Goal: Book appointment/travel/reservation

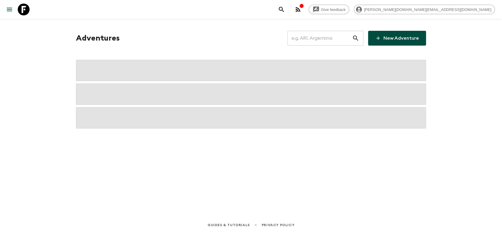
click at [326, 44] on input "text" at bounding box center [319, 38] width 65 height 17
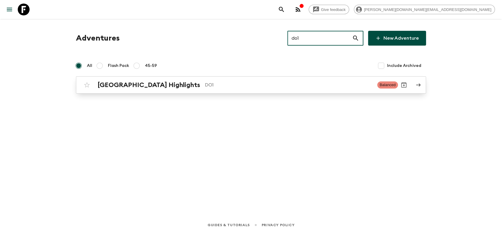
type input "do1"
click at [191, 89] on div "[GEOGRAPHIC_DATA] Highlights DO1 Balanced" at bounding box center [239, 85] width 317 height 12
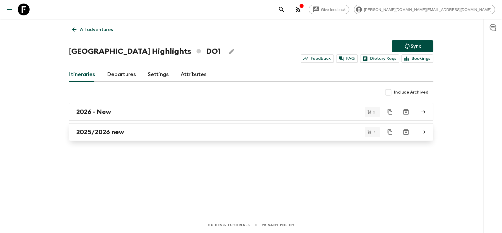
click at [126, 128] on div "2025/2026 new" at bounding box center [245, 132] width 338 height 8
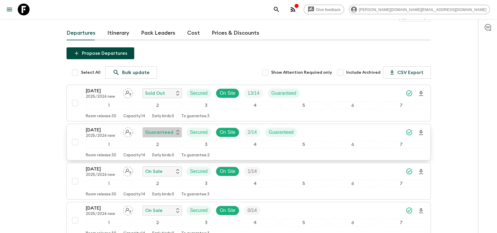
scroll to position [33, 0]
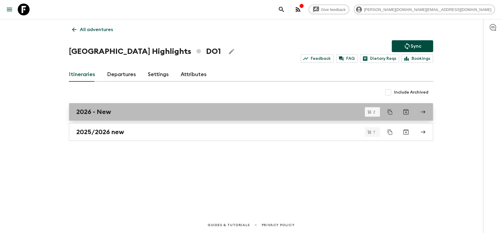
click at [114, 110] on div "2026 - New" at bounding box center [245, 112] width 338 height 8
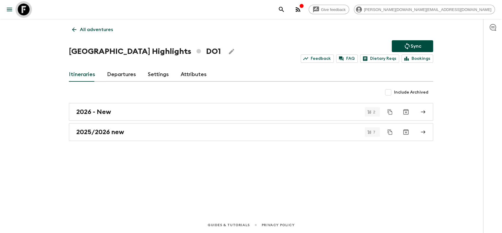
click at [25, 13] on icon at bounding box center [24, 10] width 12 height 12
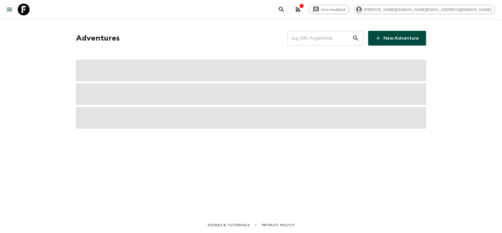
click at [307, 37] on input "text" at bounding box center [319, 38] width 65 height 17
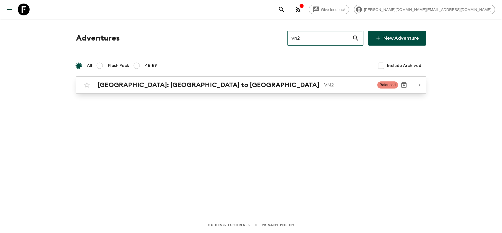
type input "vn2"
click at [172, 83] on h2 "[GEOGRAPHIC_DATA]: [GEOGRAPHIC_DATA] to [GEOGRAPHIC_DATA]" at bounding box center [209, 85] width 222 height 8
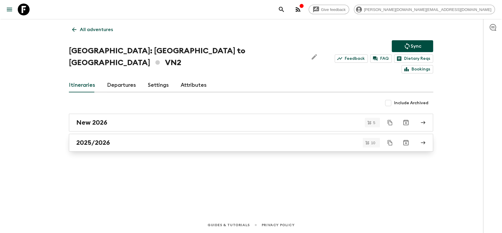
click at [138, 139] on div "2025/2026" at bounding box center [245, 143] width 338 height 8
